Goal: Task Accomplishment & Management: Use online tool/utility

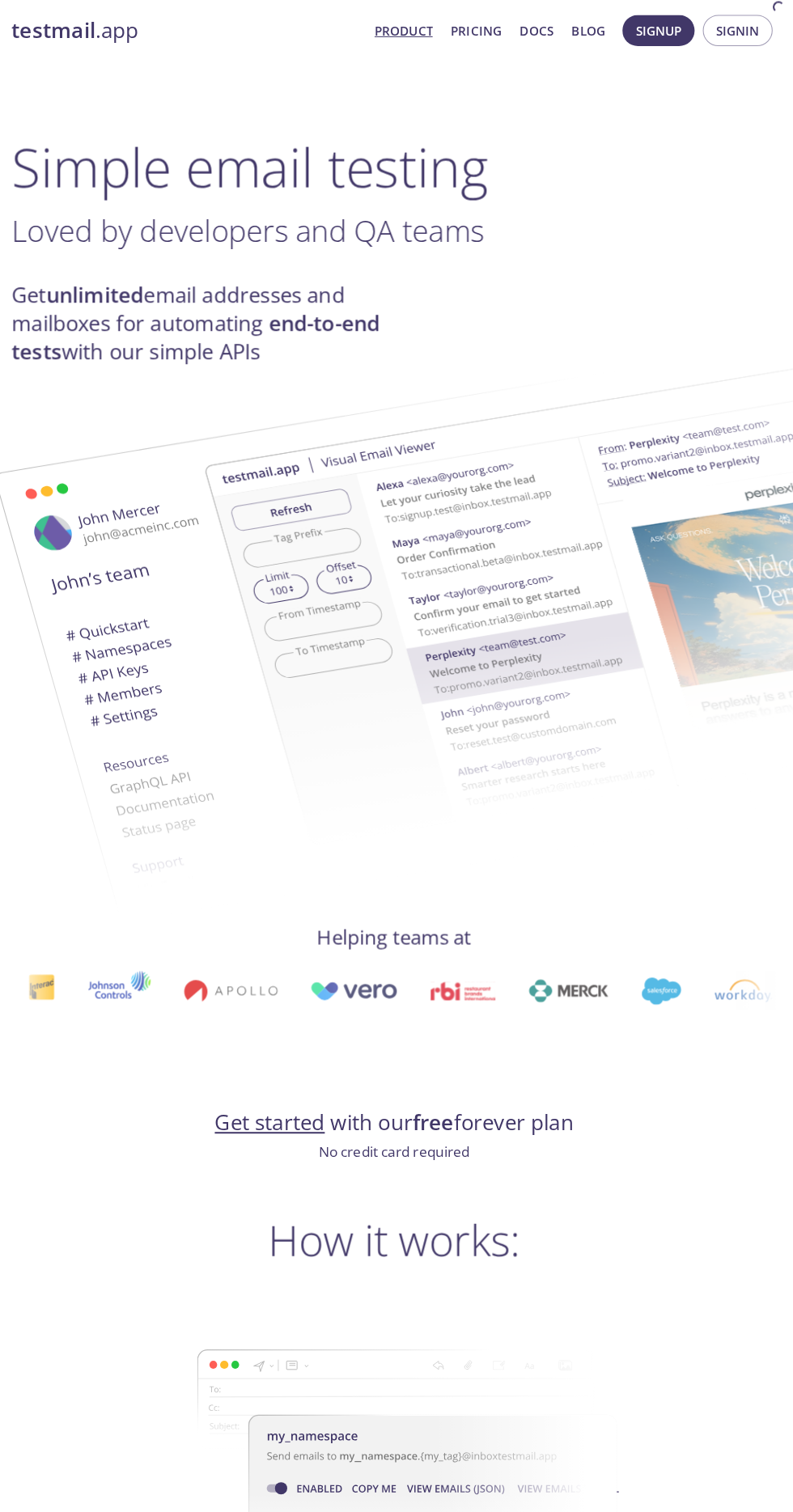
scroll to position [1, 0]
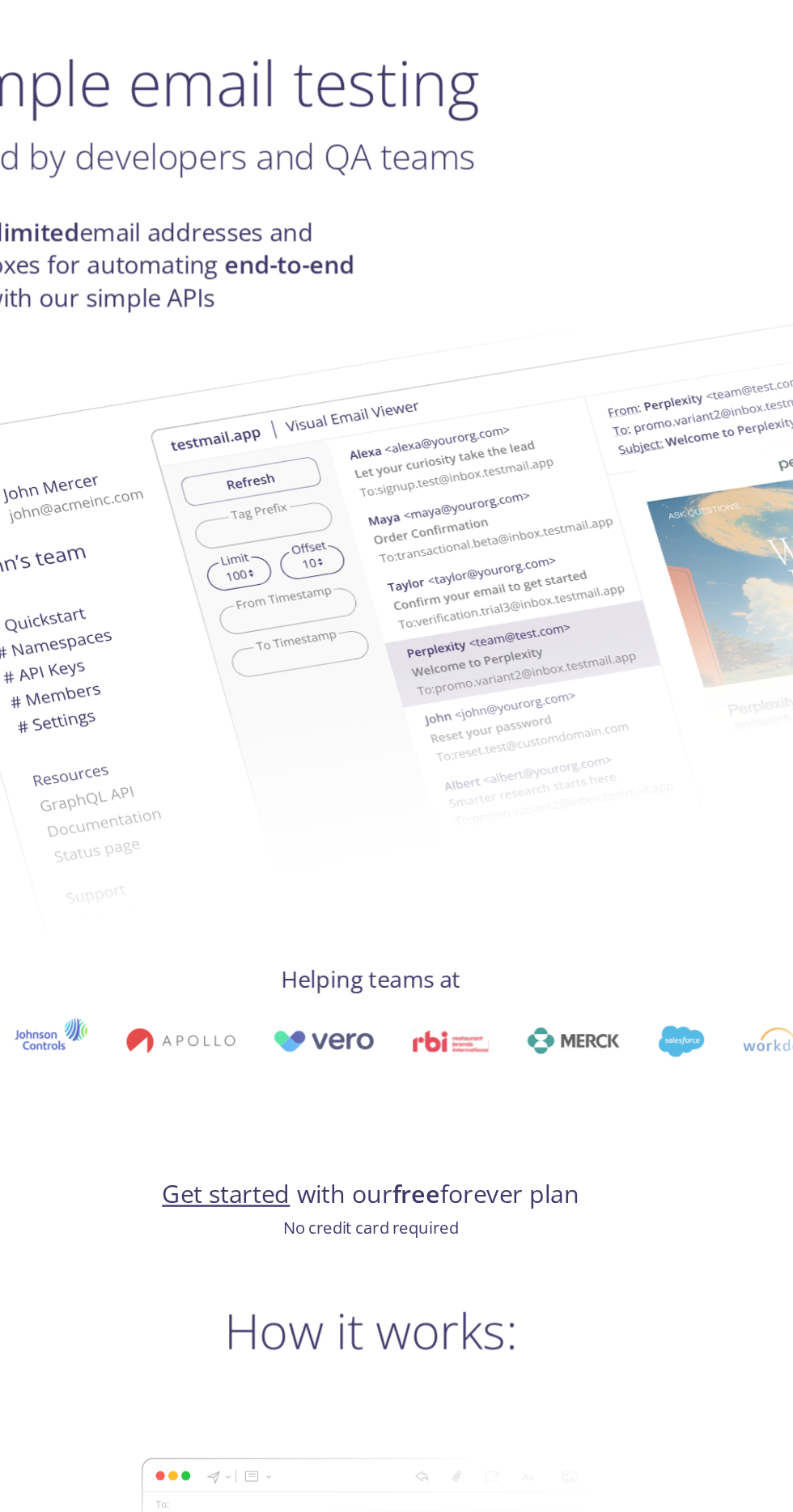
click at [284, 1130] on link "Get started" at bounding box center [274, 1118] width 108 height 28
click at [236, 1122] on link "Get started" at bounding box center [274, 1118] width 108 height 28
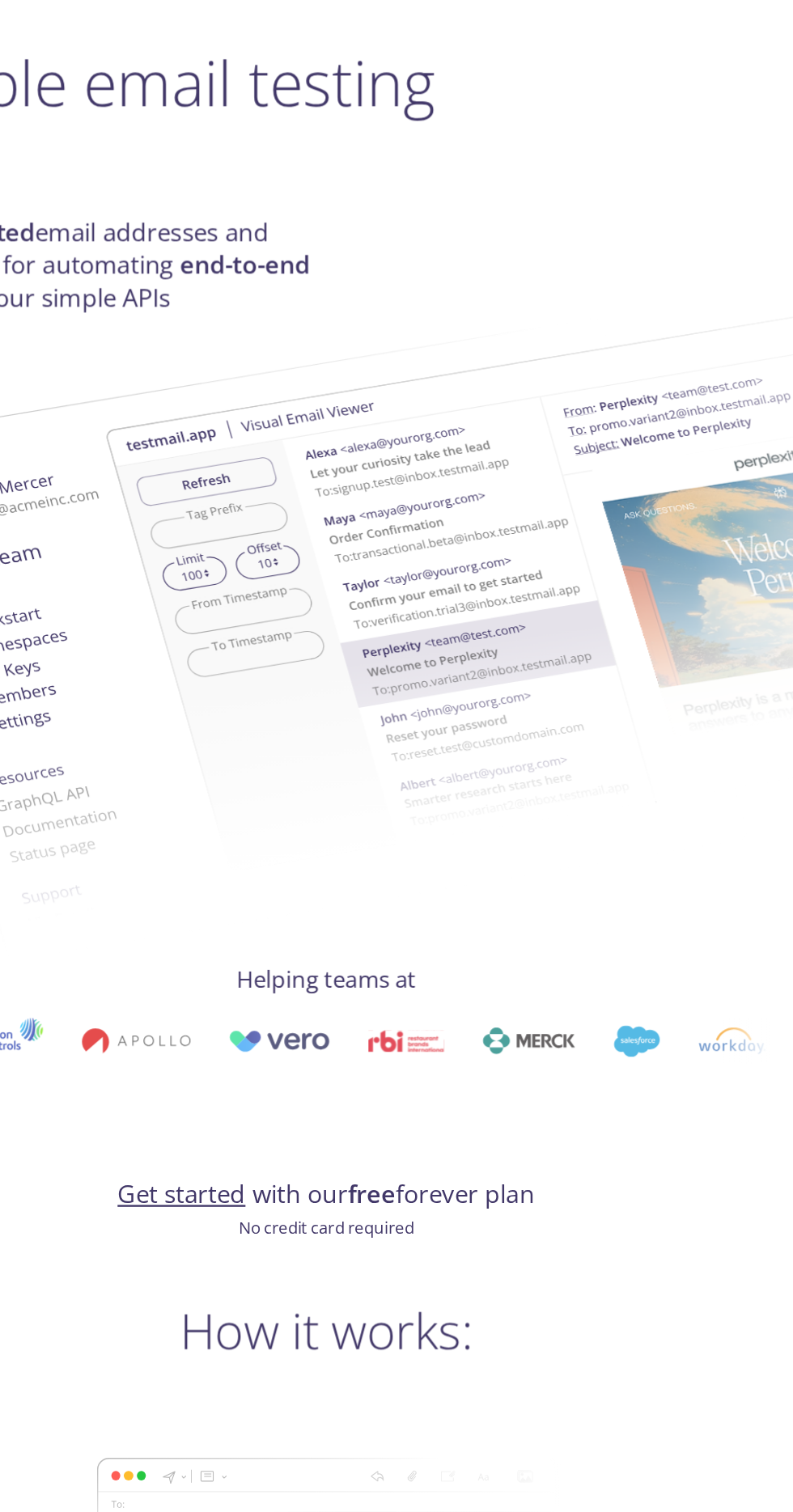
scroll to position [0, 0]
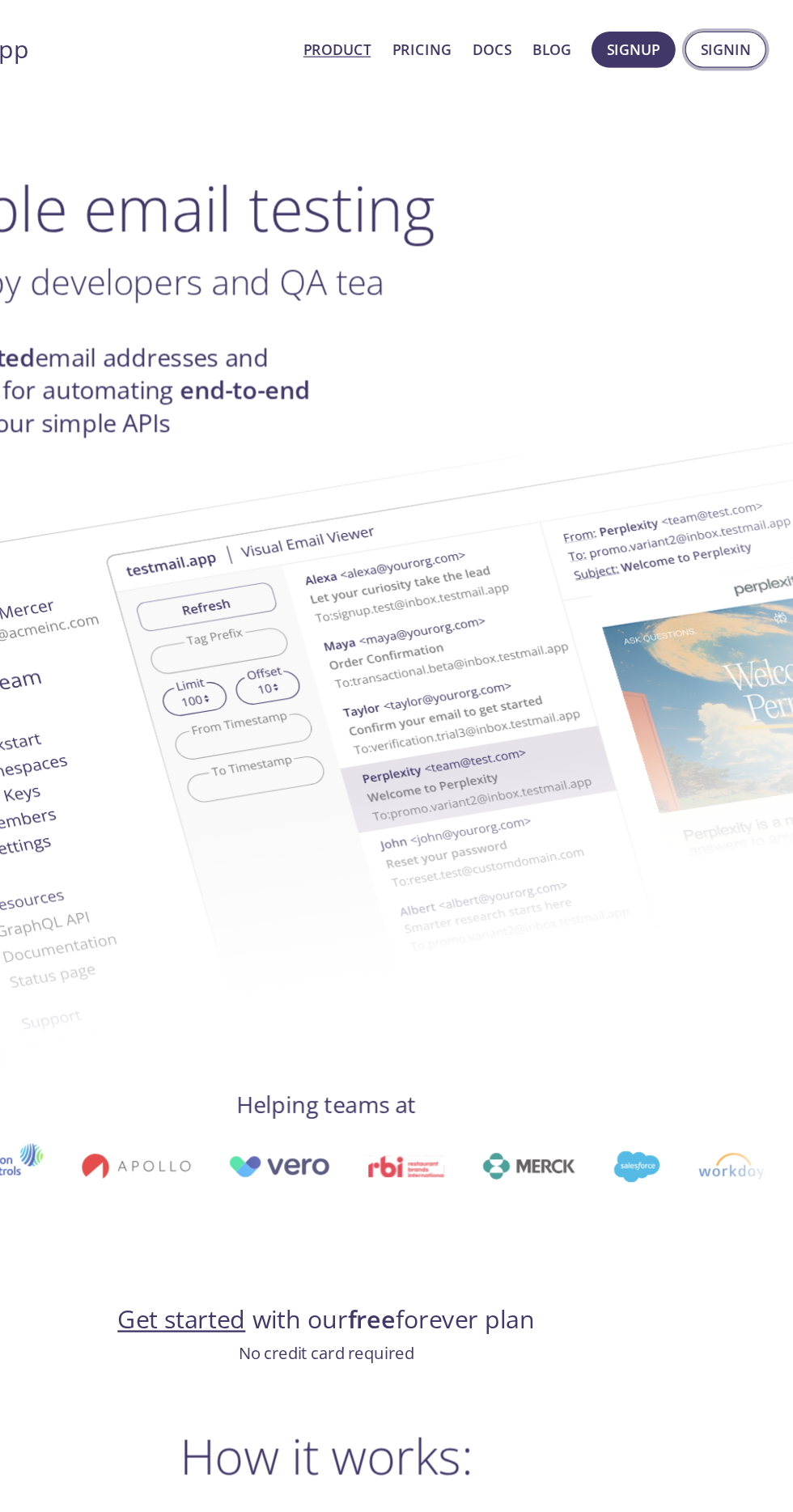
click at [756, 36] on span "Signin" at bounding box center [734, 43] width 43 height 21
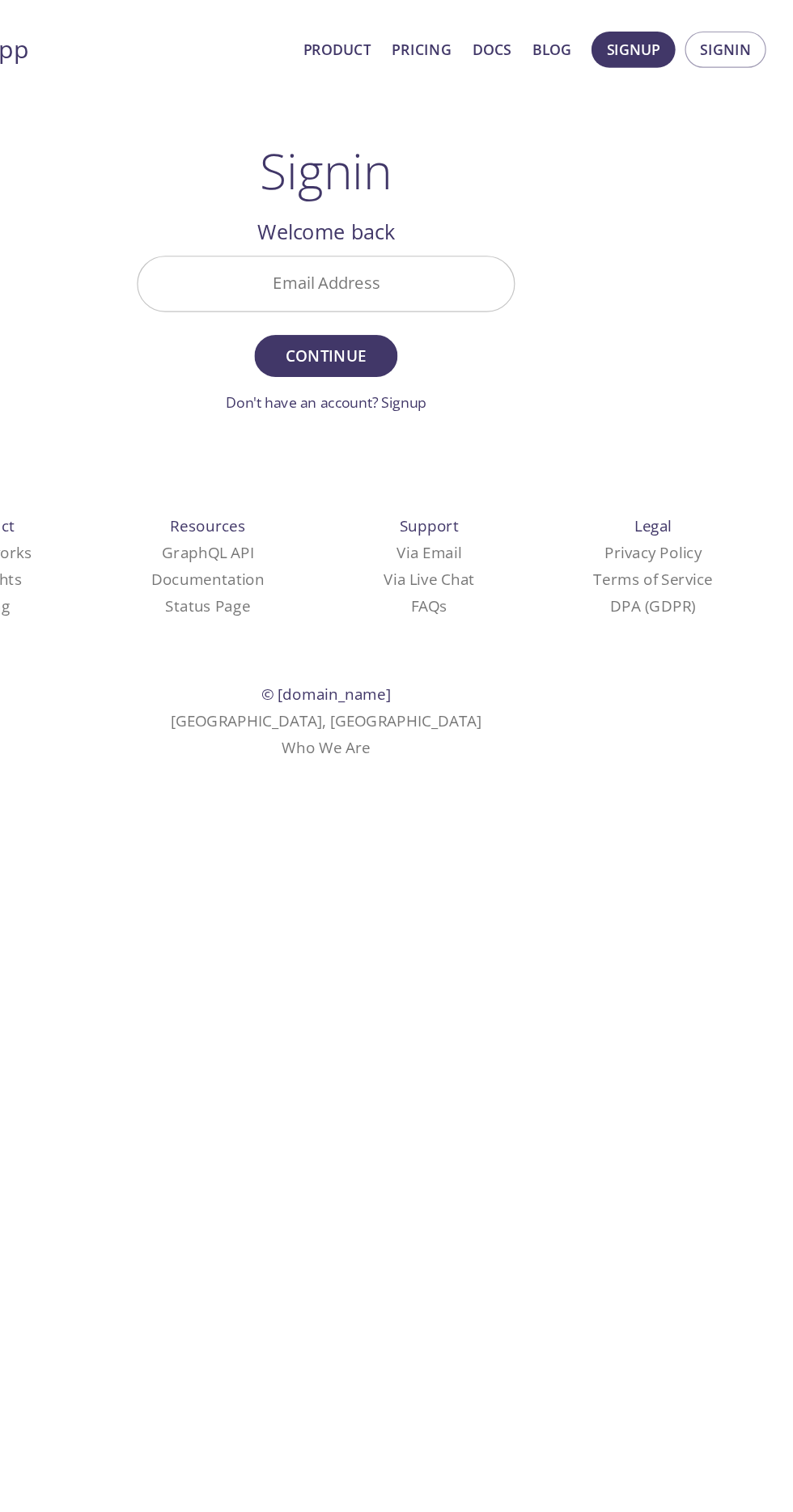
click at [351, 240] on input "Email Address" at bounding box center [396, 240] width 318 height 46
type input "[EMAIL_ADDRESS][DOMAIN_NAME]"
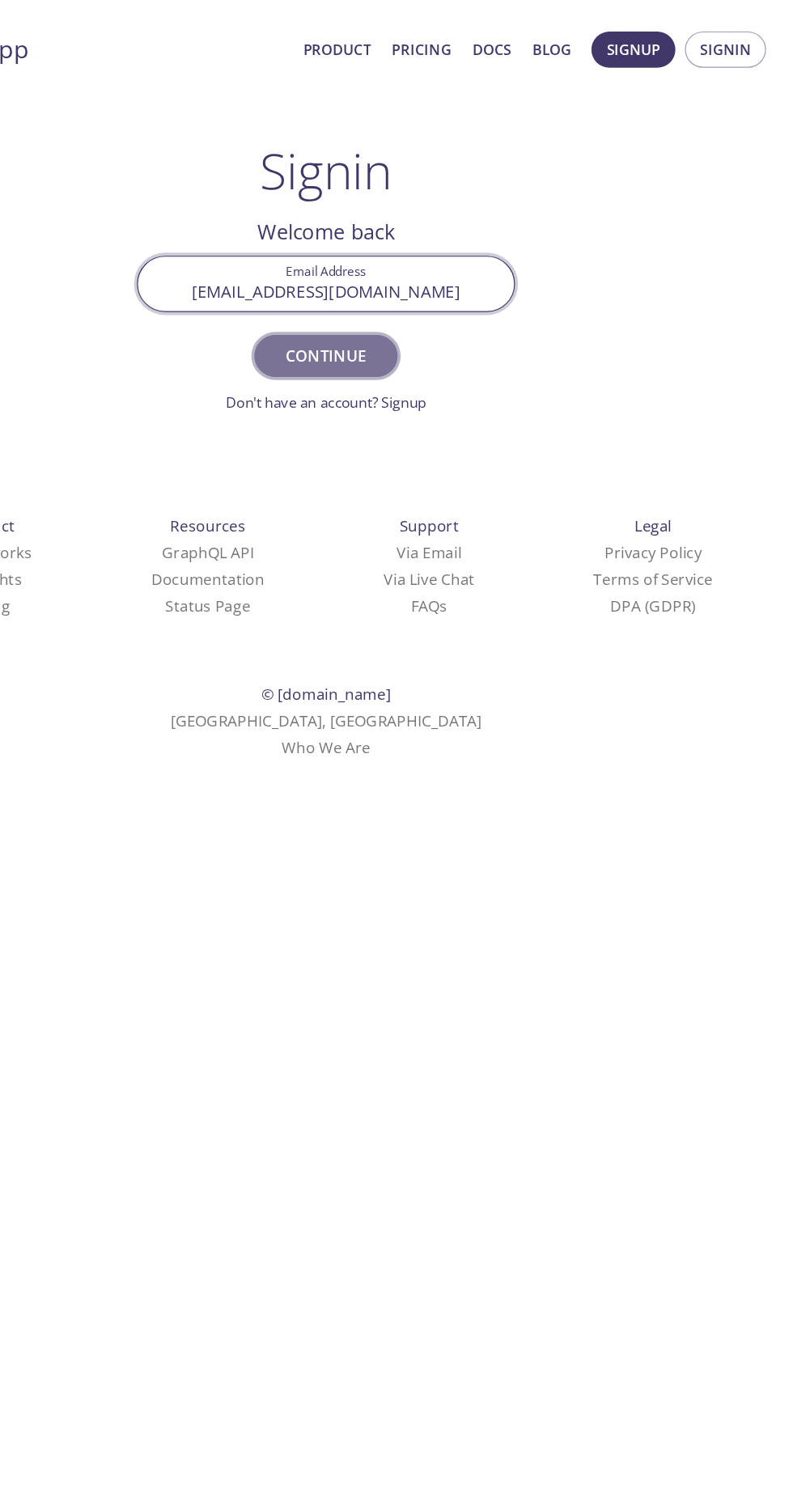
click at [389, 300] on span "Continue" at bounding box center [396, 302] width 86 height 23
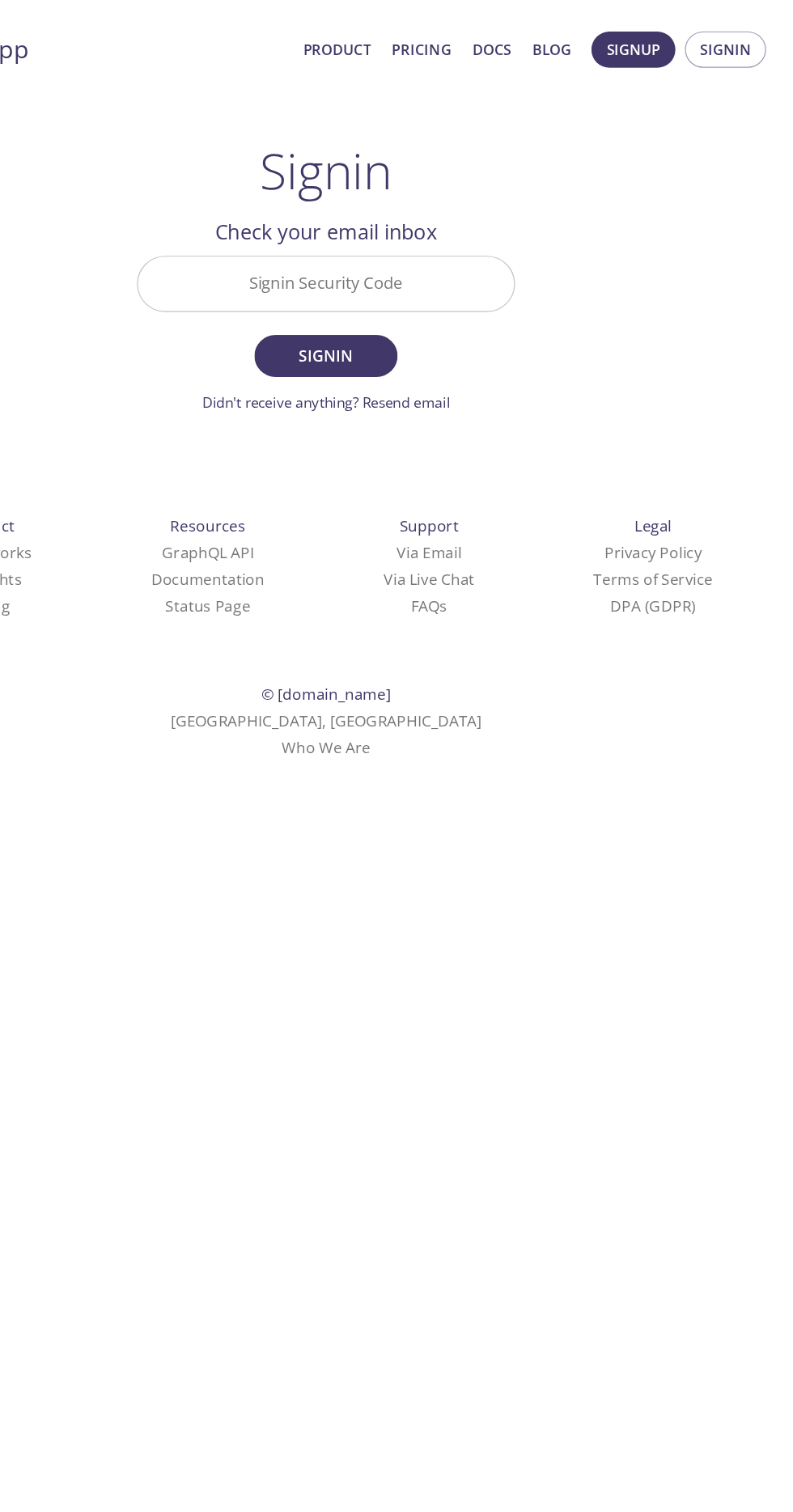
click at [343, 239] on input "Signin Security Code" at bounding box center [396, 240] width 318 height 46
type input "K"
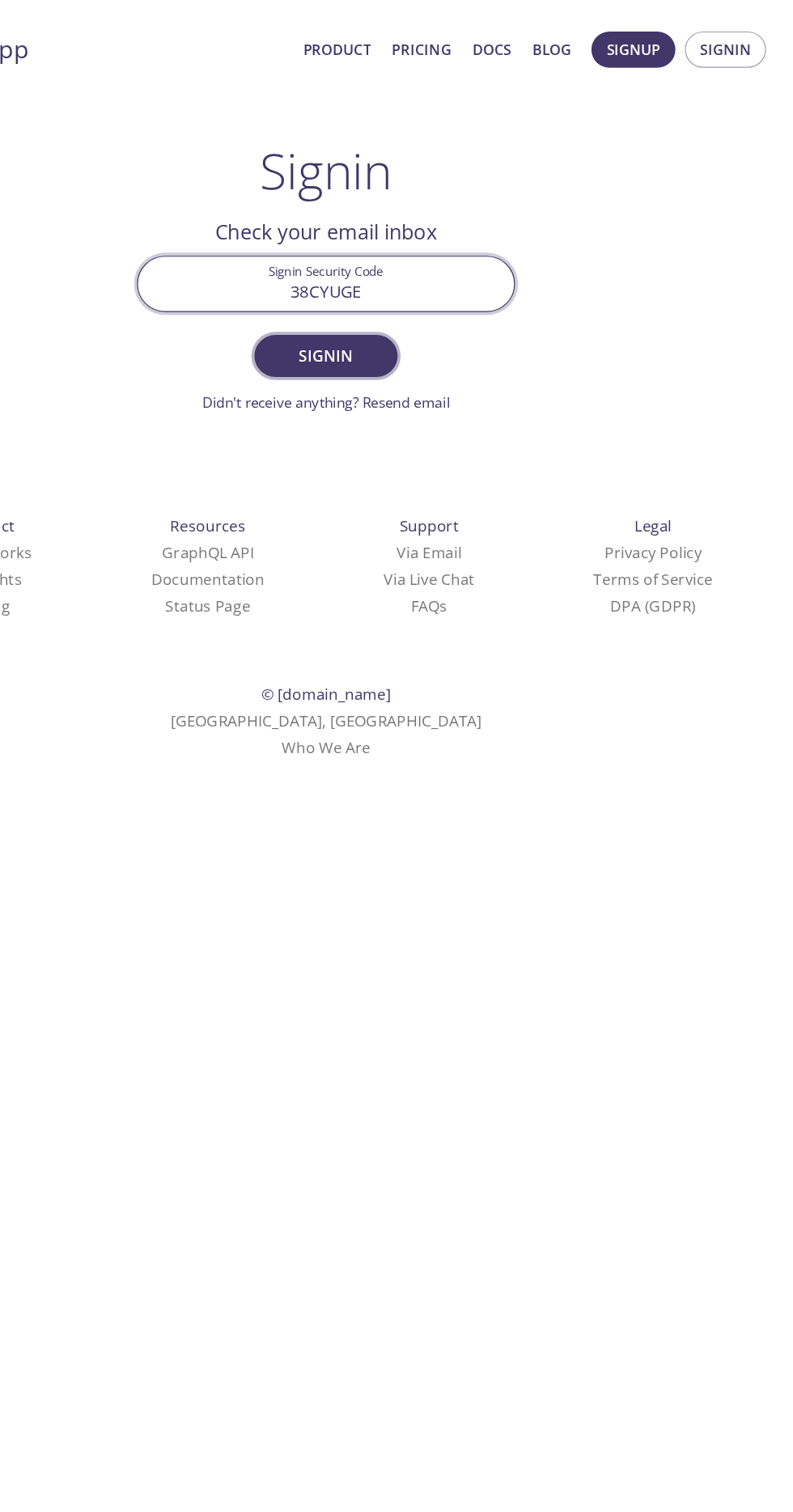
type input "38CYUGE"
click at [407, 285] on button "Signin" at bounding box center [396, 302] width 122 height 35
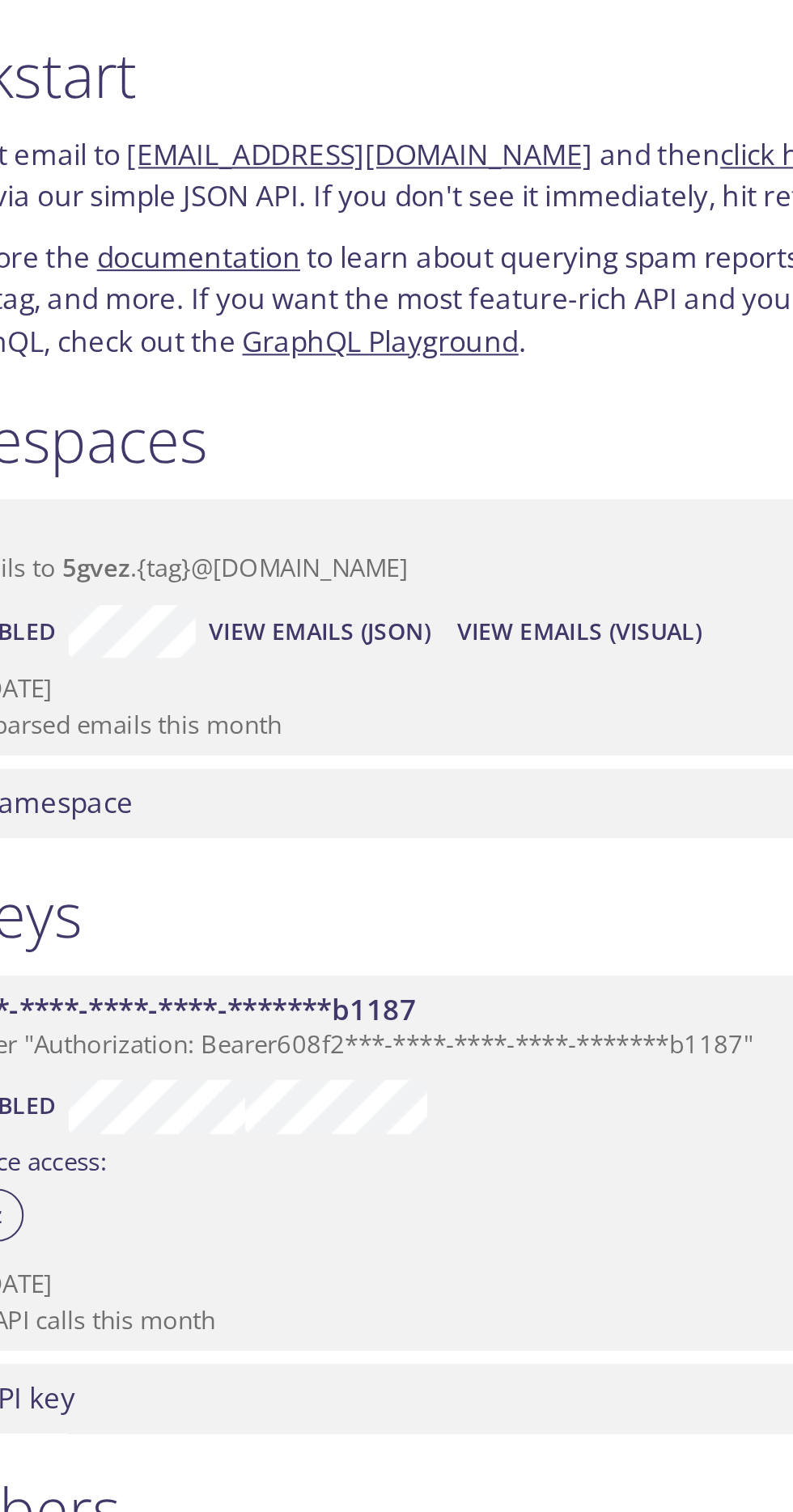
click at [369, 77] on link "[EMAIL_ADDRESS][DOMAIN_NAME]" at bounding box center [387, 75] width 228 height 19
click at [407, 80] on link "[EMAIL_ADDRESS][DOMAIN_NAME]" at bounding box center [387, 75] width 228 height 19
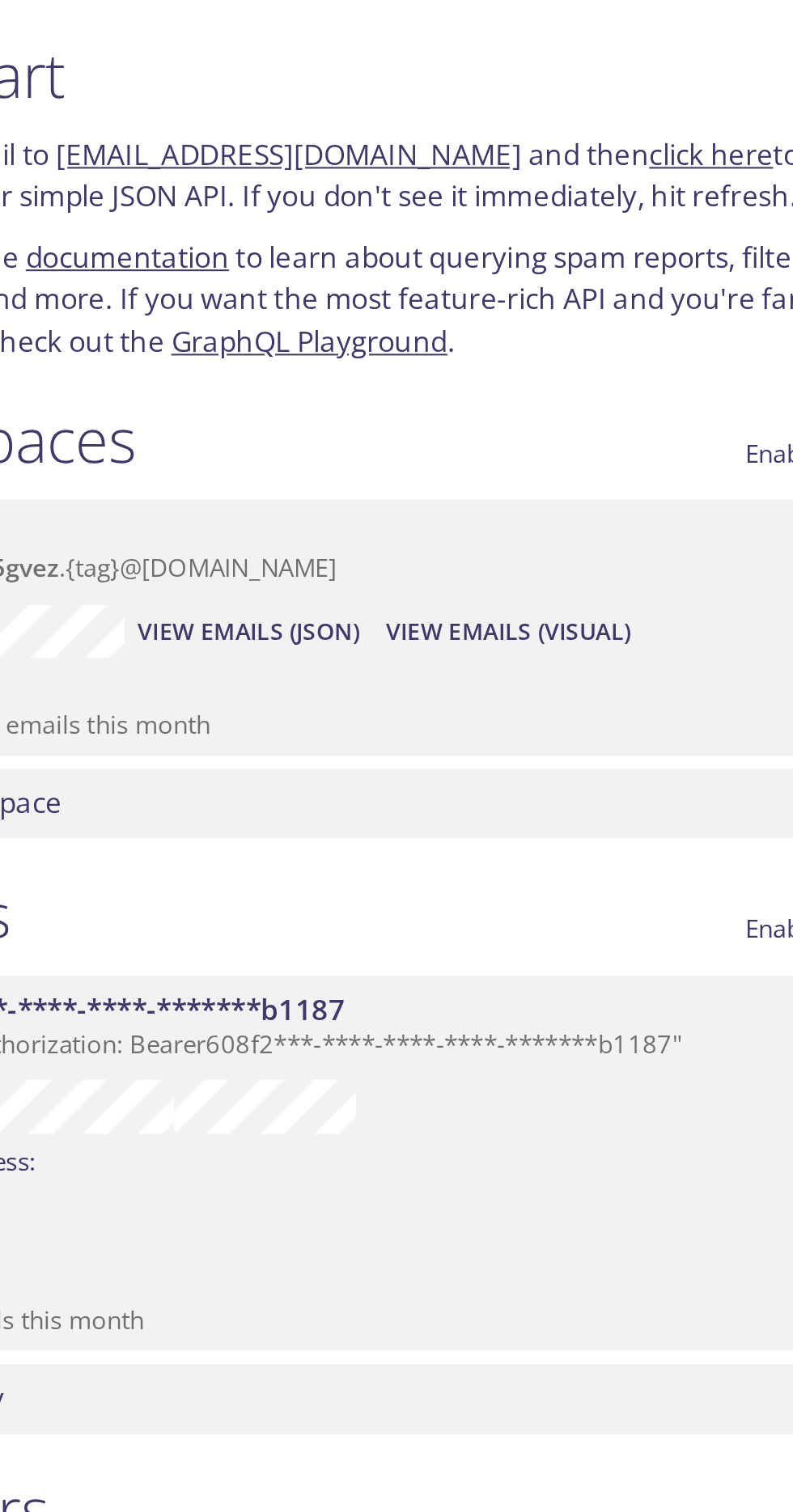
click at [564, 71] on link "click here" at bounding box center [594, 75] width 60 height 19
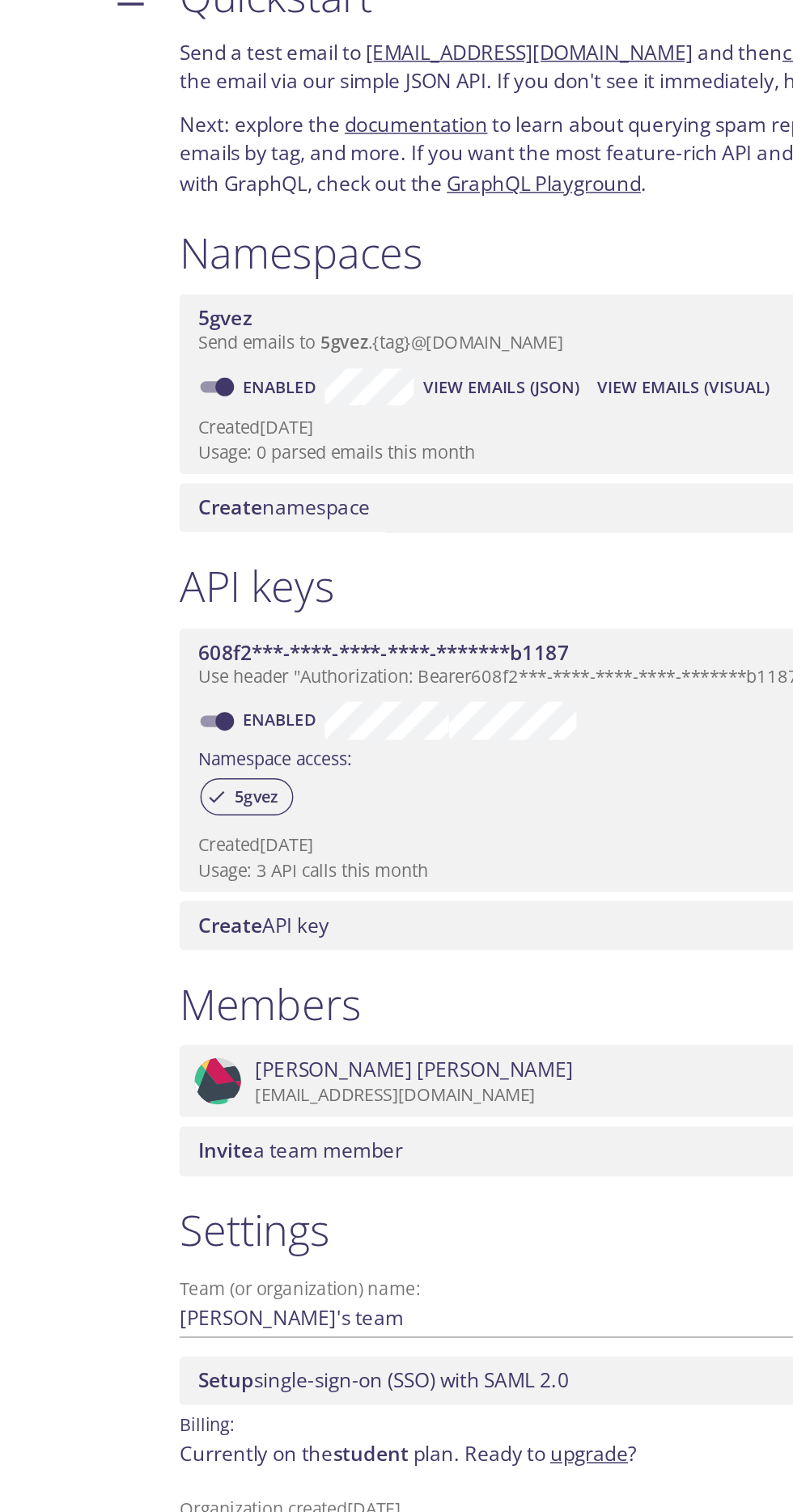
click at [185, 408] on div "Create namespace" at bounding box center [420, 393] width 554 height 34
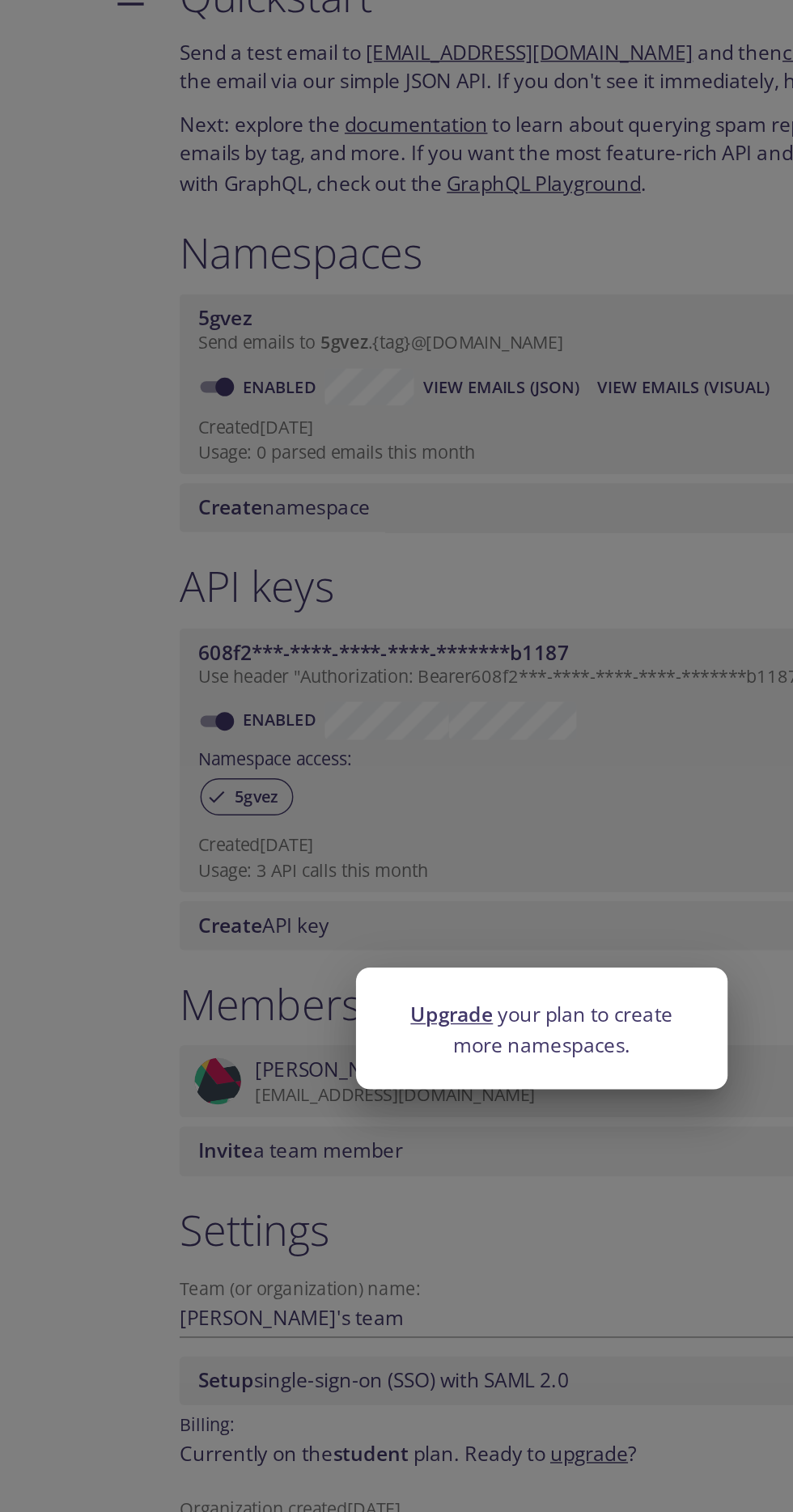
click at [166, 634] on div "Upgrade your plan to create more namespaces." at bounding box center [396, 756] width 793 height 1512
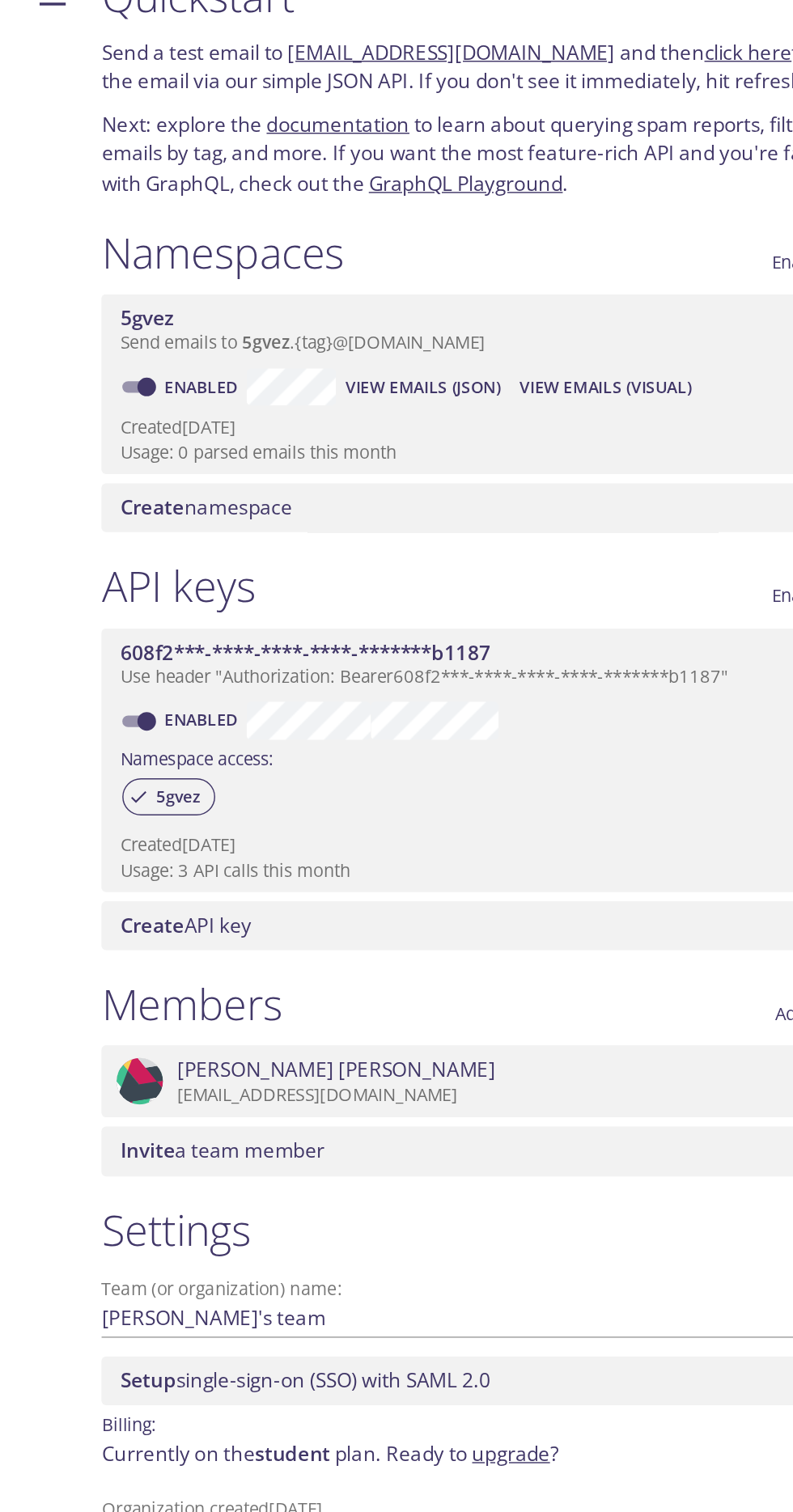
click at [342, 282] on span "Send emails to 5gvez . {tag} @[DOMAIN_NAME]" at bounding box center [284, 278] width 254 height 16
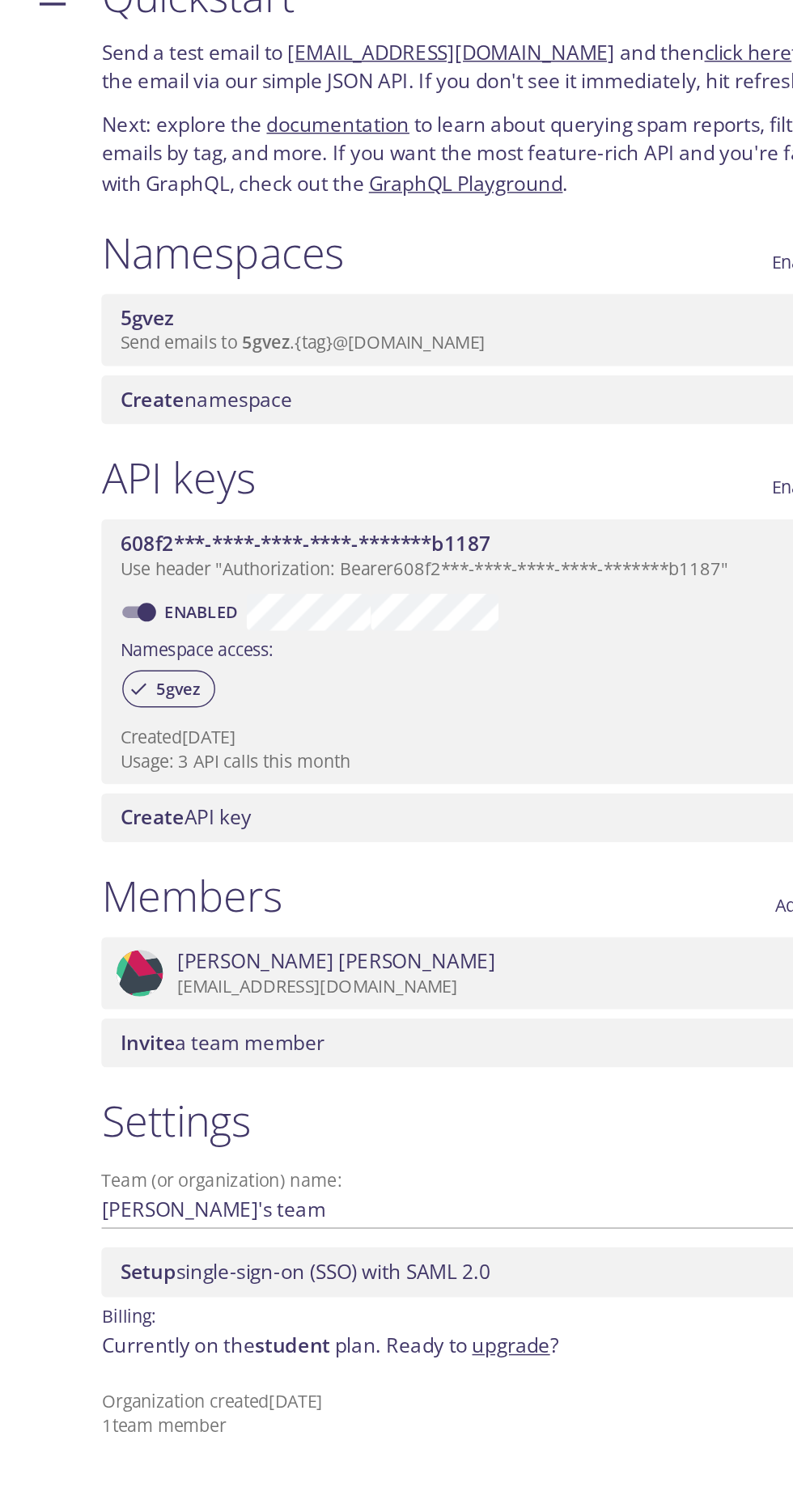
click at [298, 275] on span "Send emails to 5gvez . {tag} @[DOMAIN_NAME]" at bounding box center [284, 278] width 254 height 16
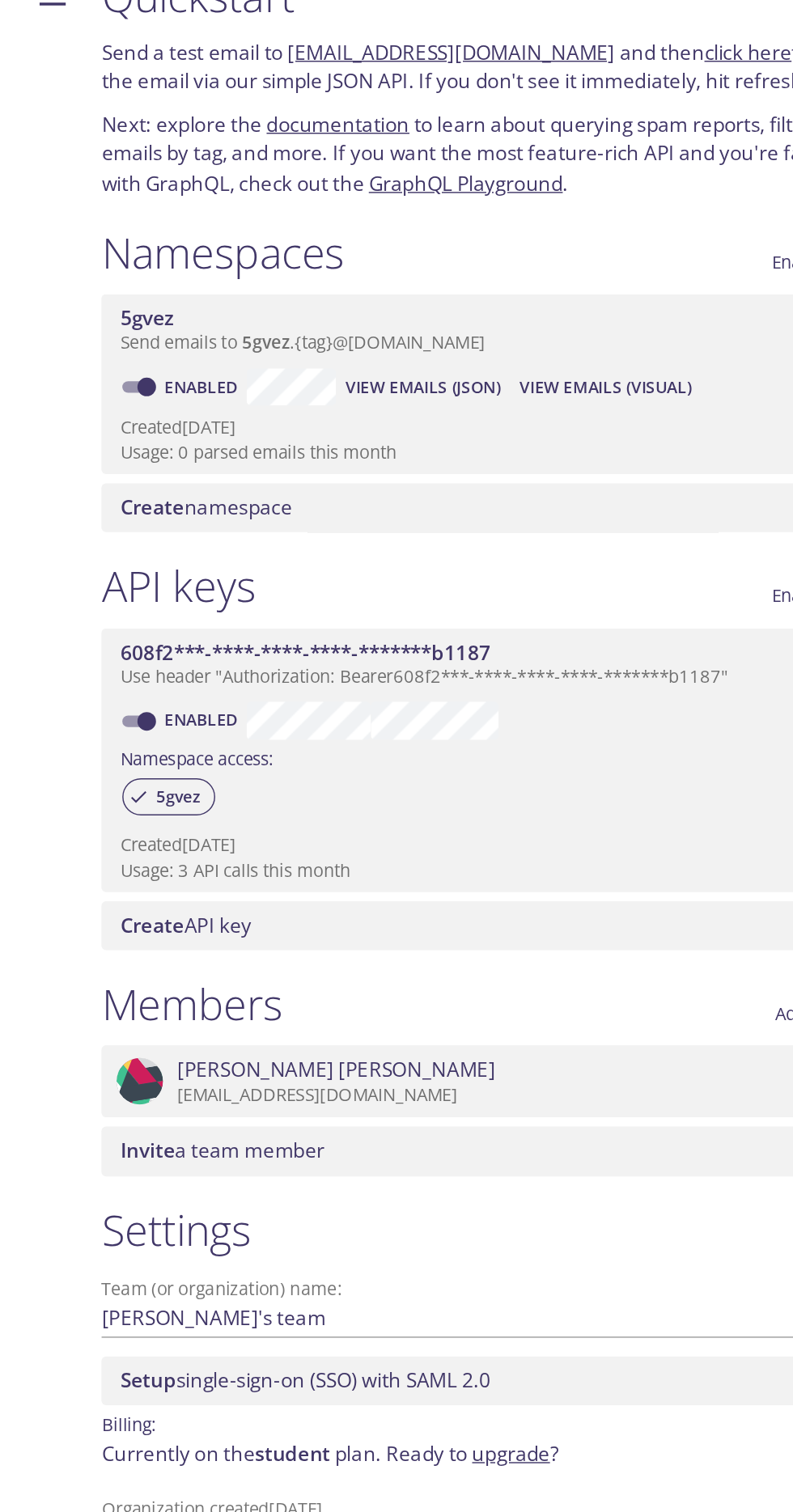
click at [365, 307] on span "View Emails (JSON)" at bounding box center [368, 309] width 108 height 20
click at [456, 301] on span "View Emails (Visual)" at bounding box center [495, 309] width 120 height 20
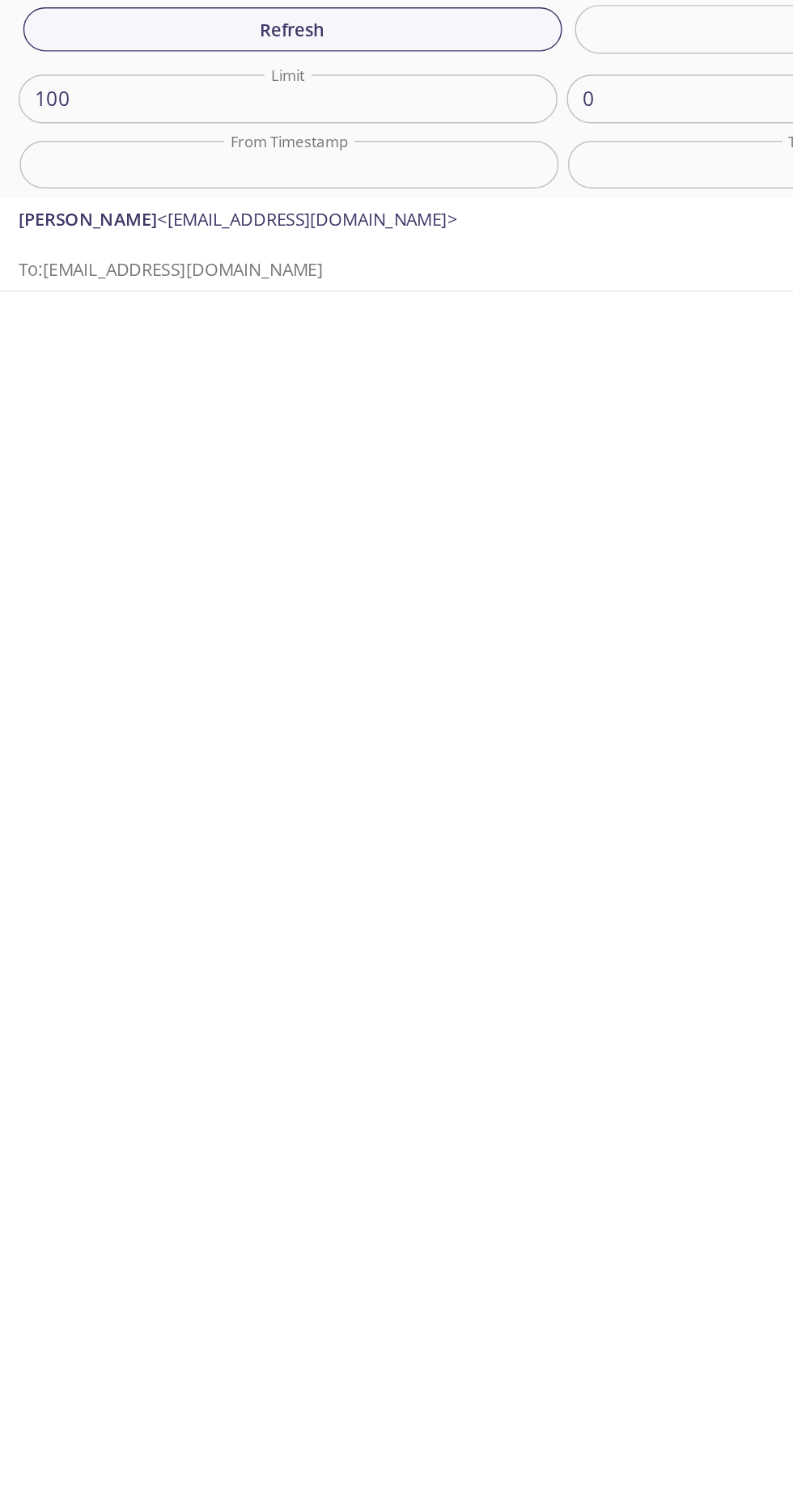
click at [153, 228] on span "To: [EMAIL_ADDRESS][DOMAIN_NAME]" at bounding box center [119, 226] width 212 height 16
